Goal: Transaction & Acquisition: Purchase product/service

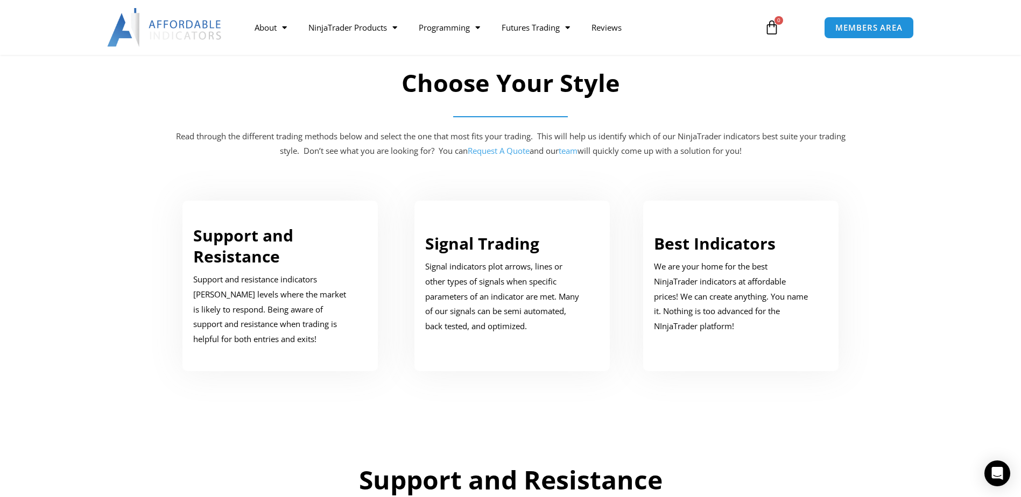
scroll to position [538, 0]
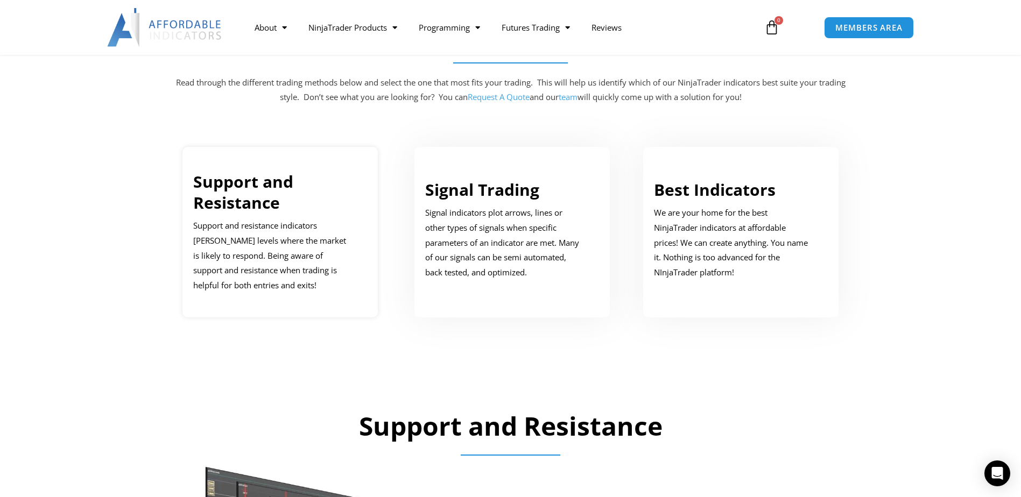
click at [302, 196] on h3 "Support and Resistance" at bounding box center [272, 192] width 158 height 42
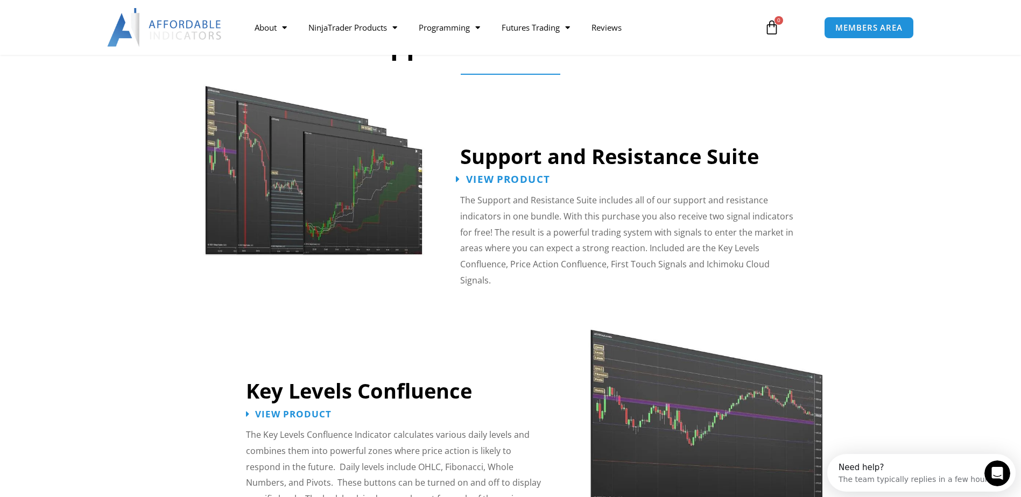
click at [525, 183] on span "View Product" at bounding box center [508, 179] width 84 height 10
